Goal: Task Accomplishment & Management: Manage account settings

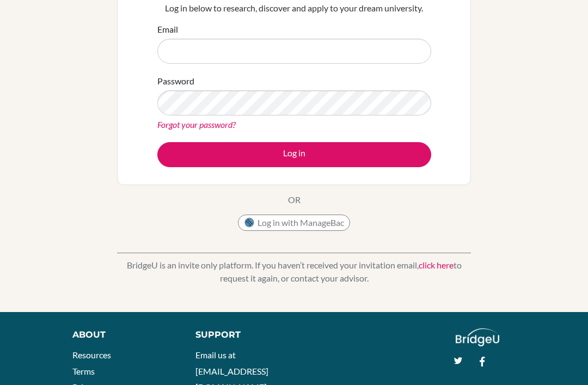
scroll to position [112, 0]
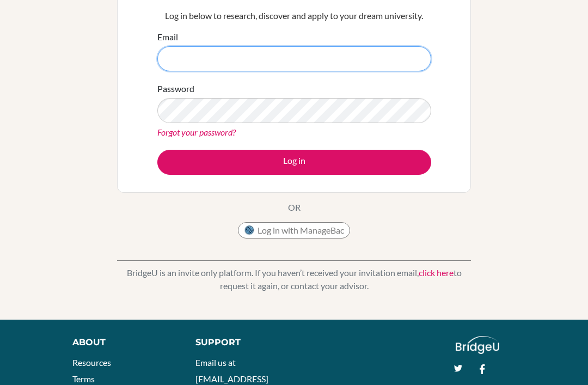
click at [380, 62] on input "Email" at bounding box center [294, 59] width 274 height 25
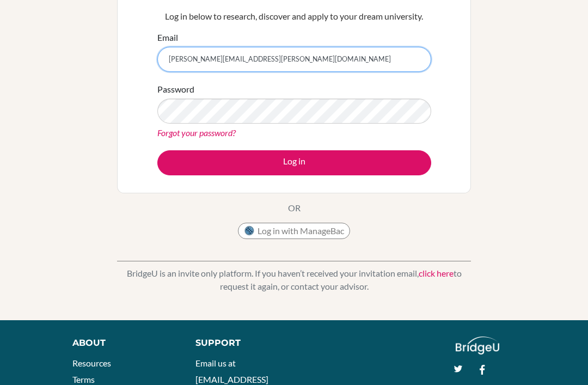
type input "juan.diaz@delcamposchool.org"
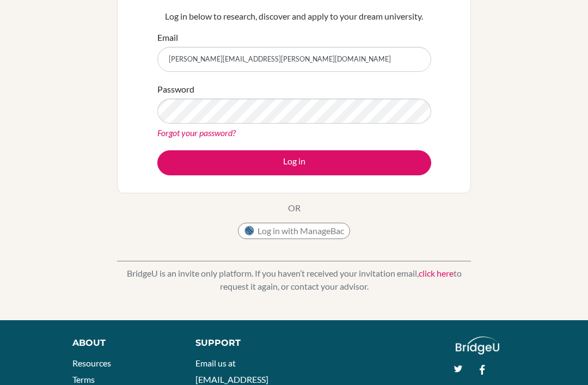
click at [170, 137] on link "Forgot your password?" at bounding box center [196, 132] width 78 height 10
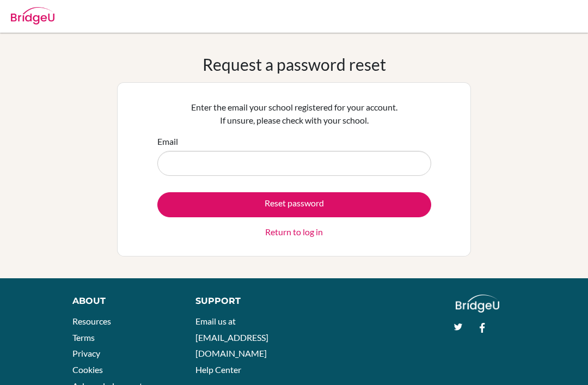
click at [410, 169] on input "Email" at bounding box center [294, 163] width 274 height 25
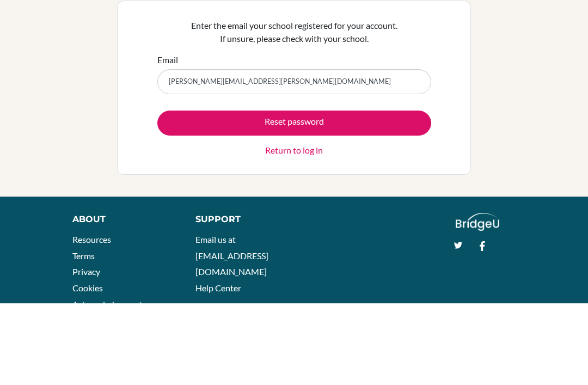
scroll to position [40, 0]
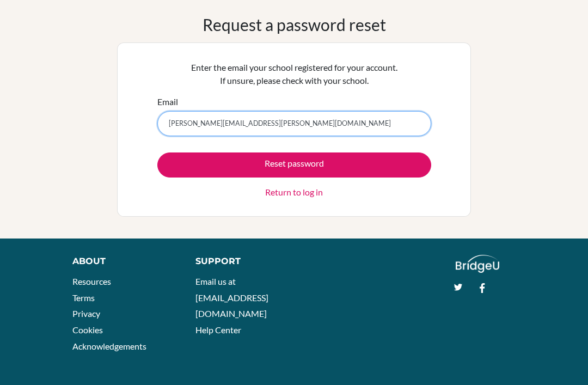
type input "[PERSON_NAME][EMAIL_ADDRESS][PERSON_NAME][DOMAIN_NAME]"
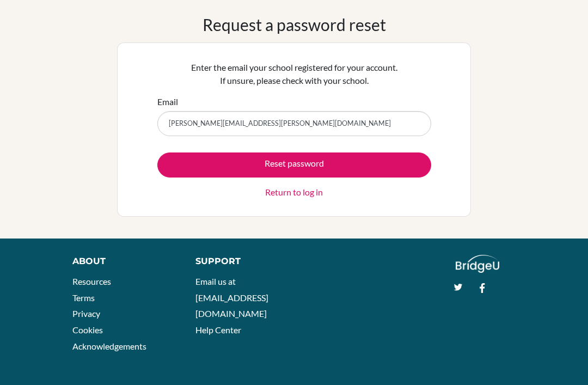
click at [323, 164] on button "Reset password" at bounding box center [294, 164] width 274 height 25
